Goal: Information Seeking & Learning: Learn about a topic

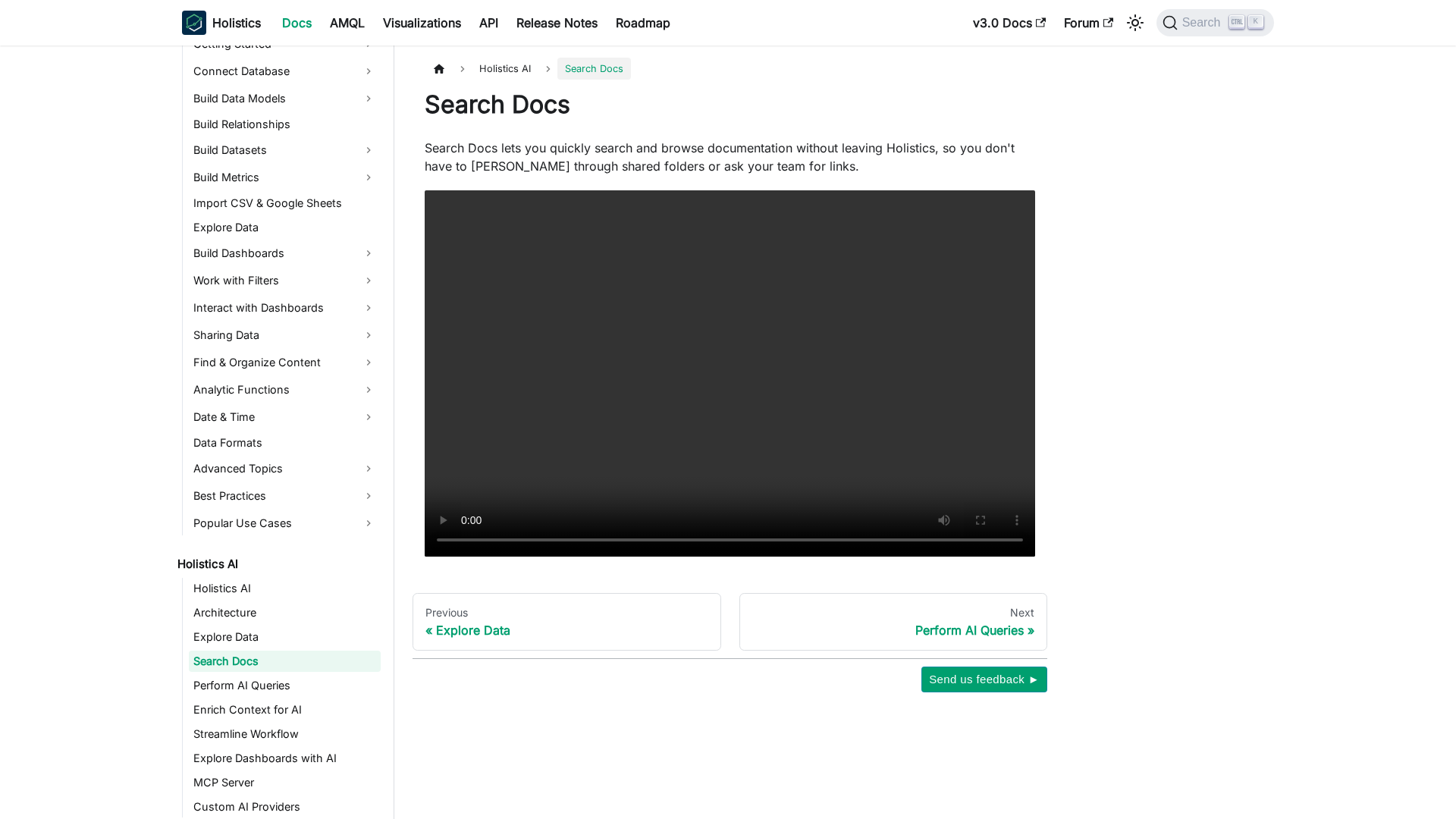
scroll to position [282, 0]
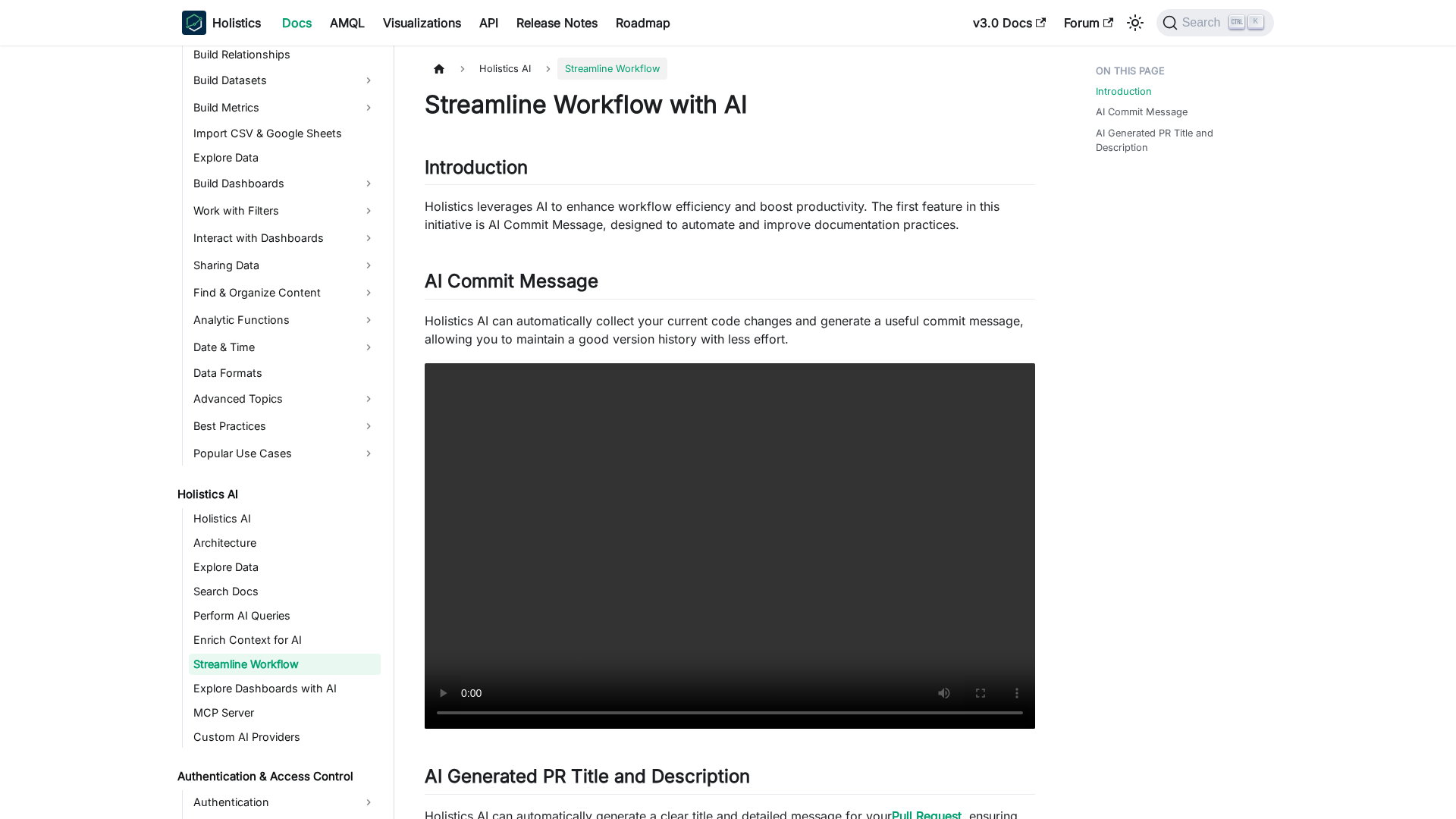
scroll to position [355, 0]
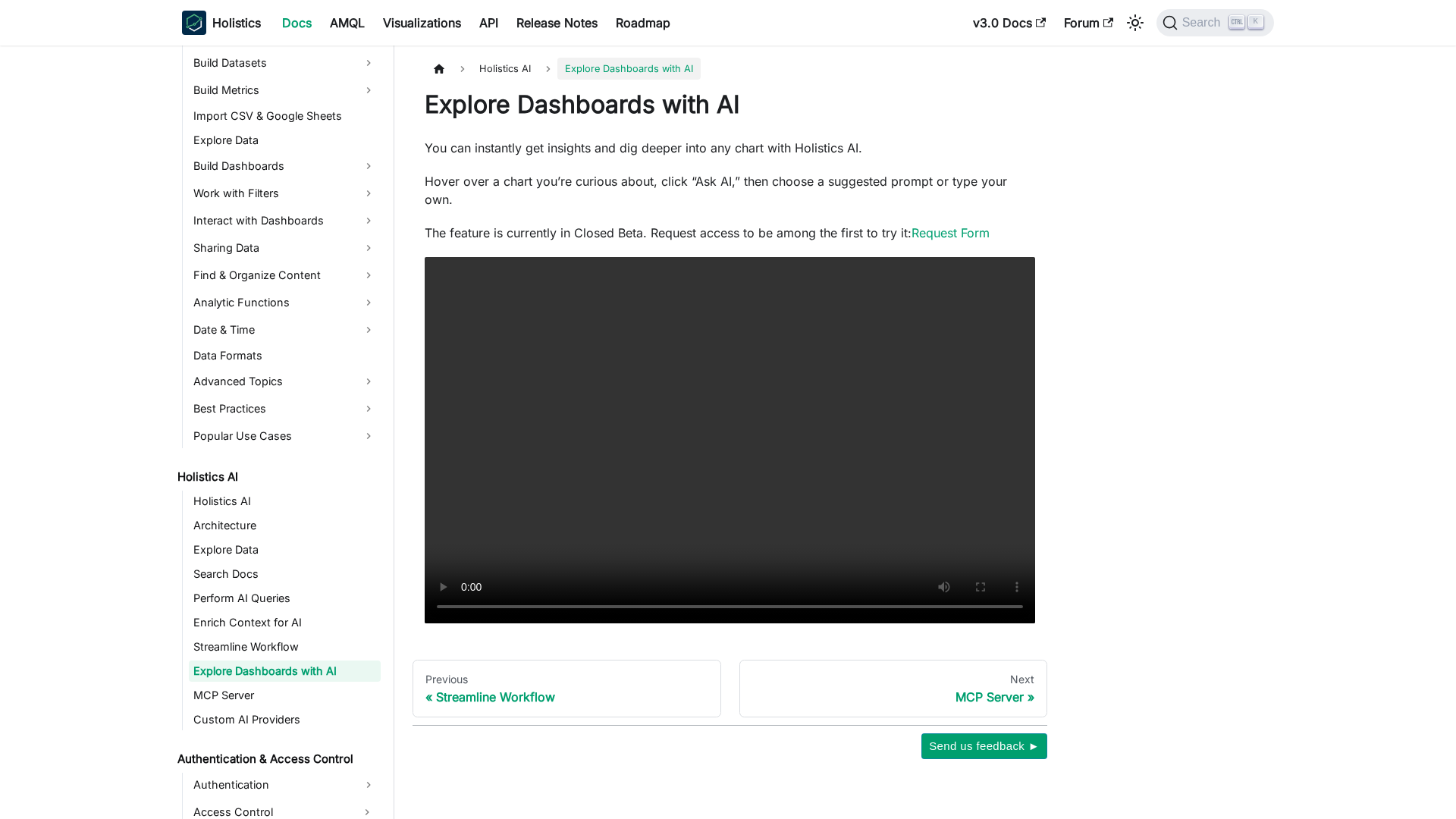
scroll to position [379, 0]
